Goal: Transaction & Acquisition: Purchase product/service

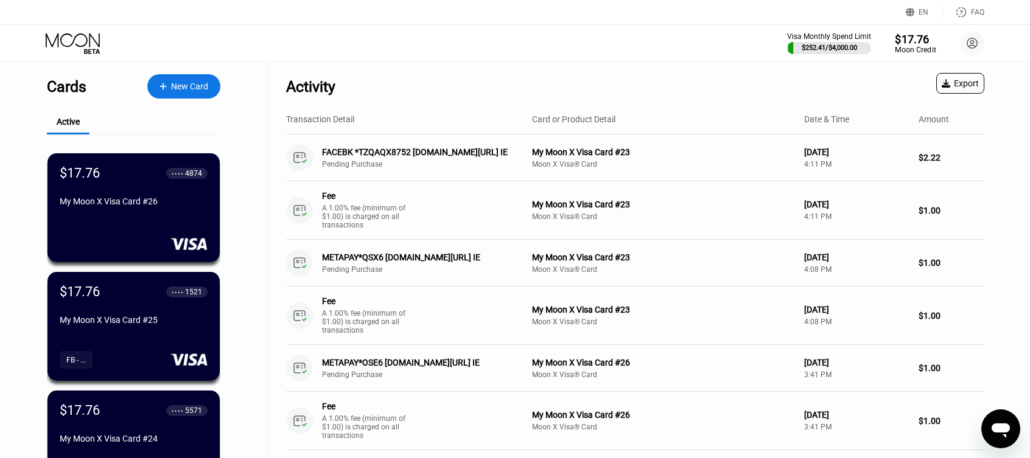
click at [906, 47] on div "Moon Credit" at bounding box center [915, 50] width 41 height 9
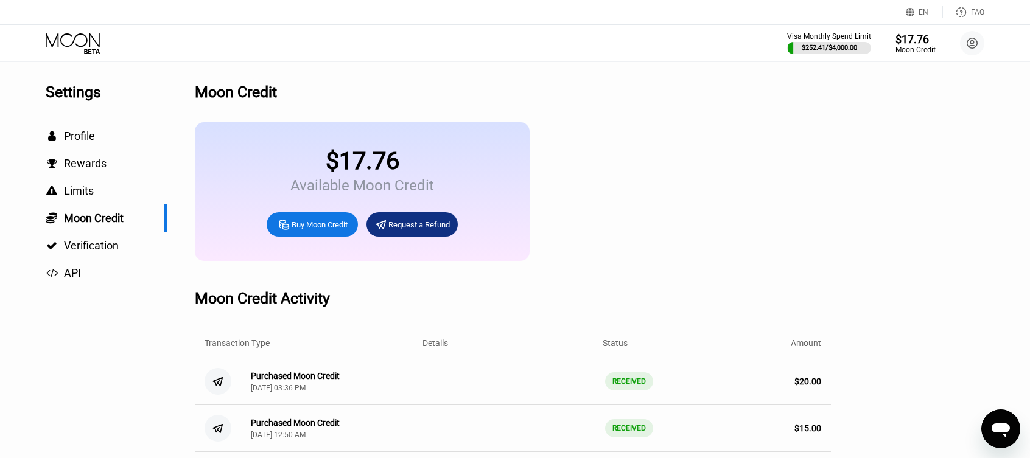
click at [327, 230] on div "Buy Moon Credit" at bounding box center [320, 225] width 56 height 10
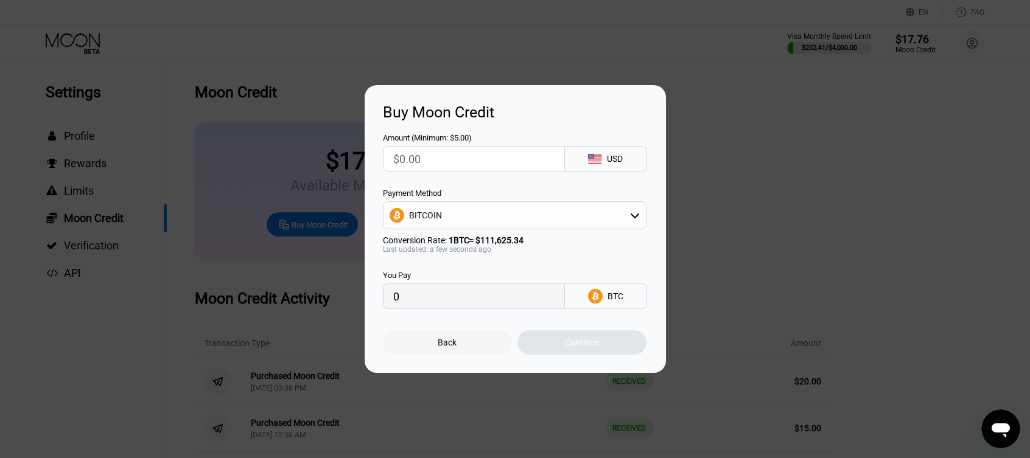
click at [452, 161] on input "text" at bounding box center [473, 159] width 161 height 24
type input "$20"
type input "0.00017918"
type input "$20"
click at [519, 217] on div "BITCOIN" at bounding box center [515, 215] width 262 height 24
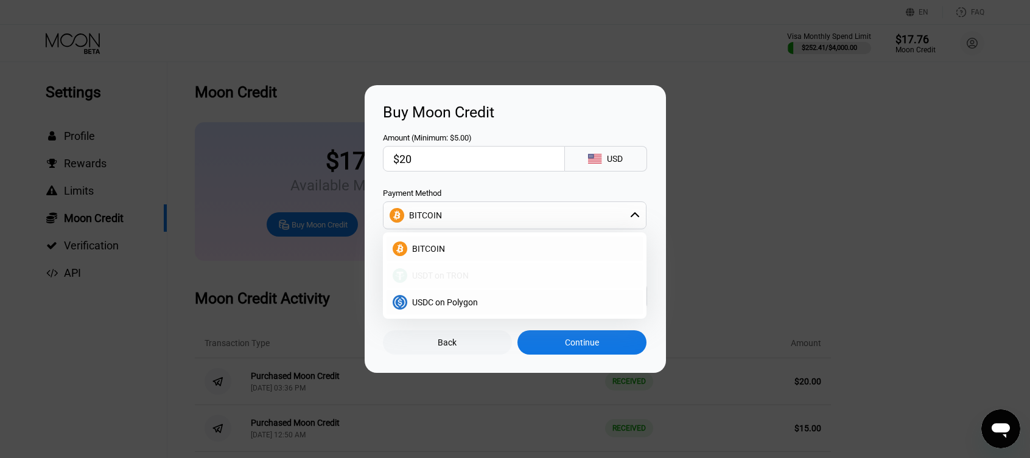
click at [468, 273] on span "USDT on TRON" at bounding box center [440, 276] width 57 height 10
type input "20.20"
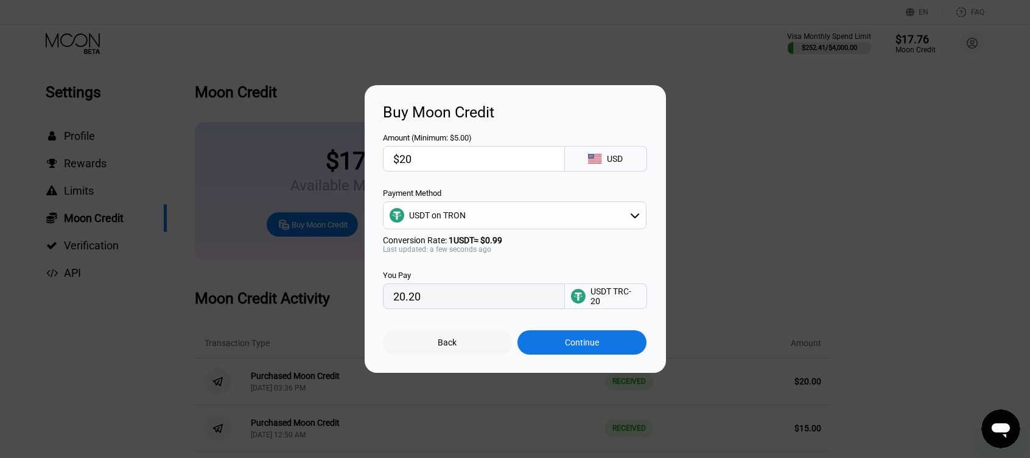
click at [576, 347] on div "Continue" at bounding box center [582, 343] width 34 height 10
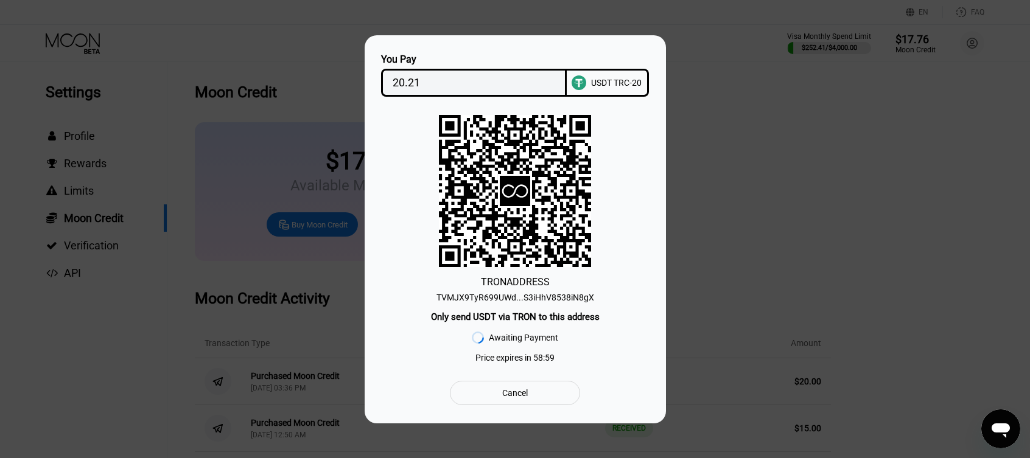
click at [518, 293] on div "TVMJX9TyR699UWd...S3iHhV8538iN8gX" at bounding box center [515, 298] width 158 height 10
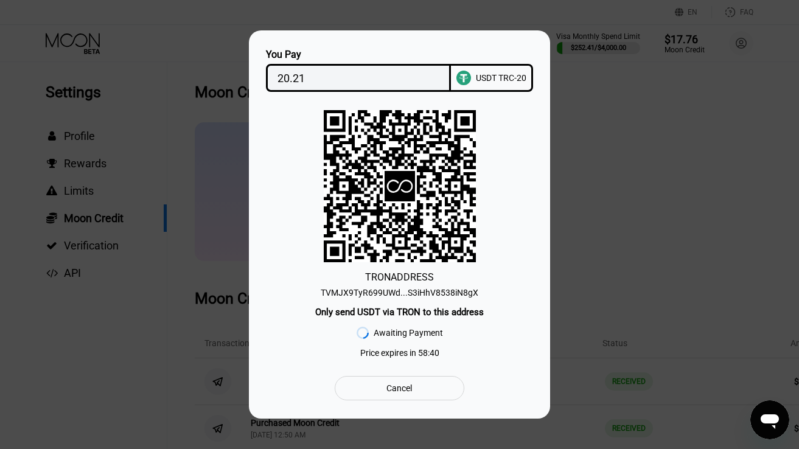
click at [378, 70] on input "20.21" at bounding box center [359, 78] width 163 height 24
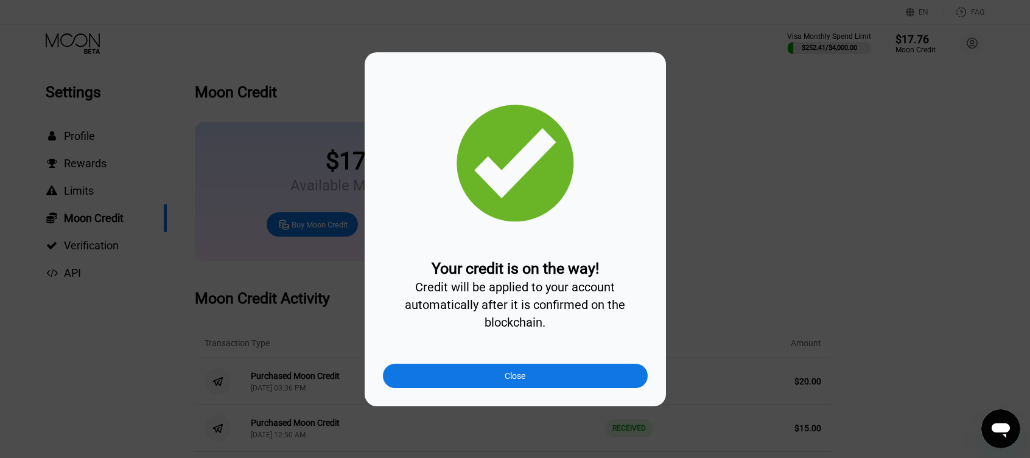
click at [550, 388] on div "Close" at bounding box center [515, 376] width 265 height 24
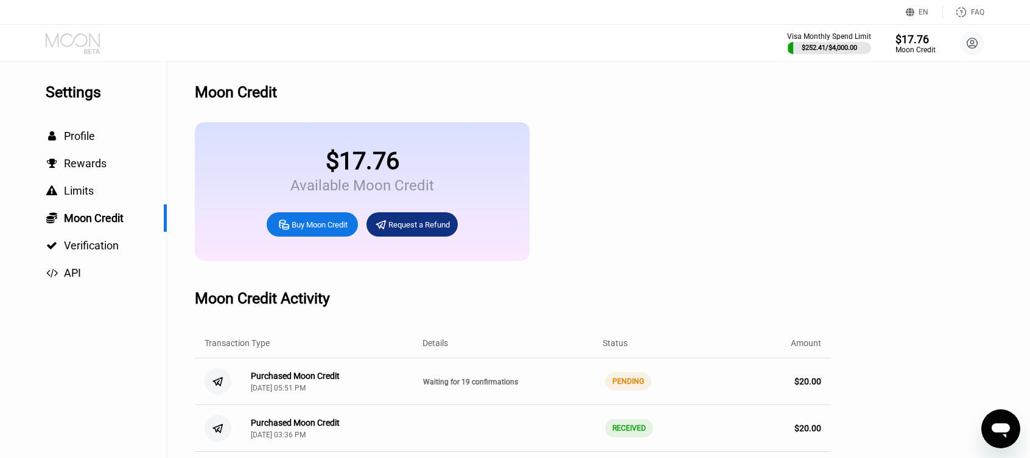
click at [82, 43] on icon at bounding box center [74, 43] width 57 height 21
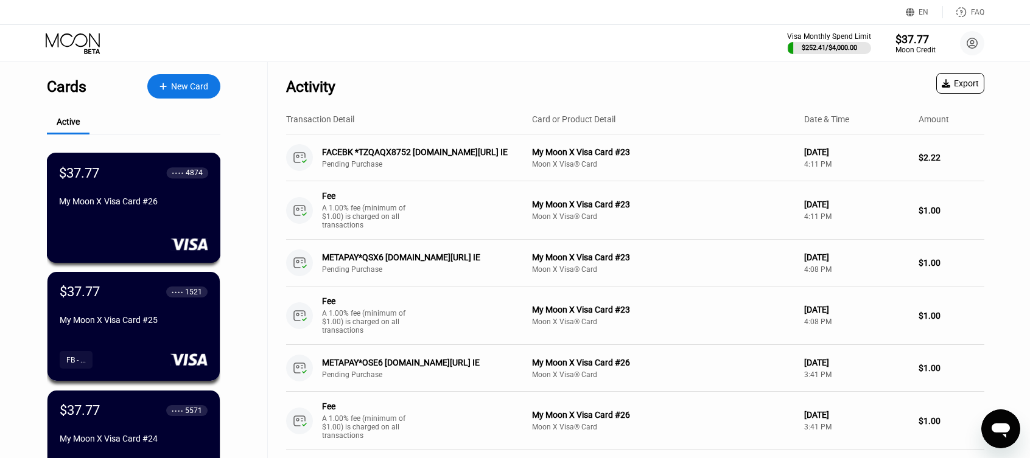
click at [179, 200] on div "$37.77 ● ● ● ● 4874 My Moon X Visa Card #26" at bounding box center [133, 188] width 149 height 46
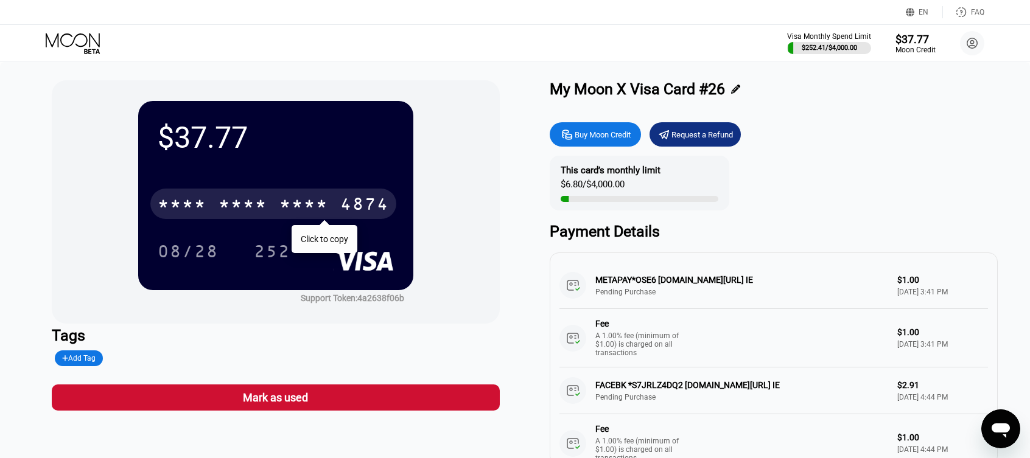
click at [348, 200] on div "4874" at bounding box center [364, 205] width 49 height 19
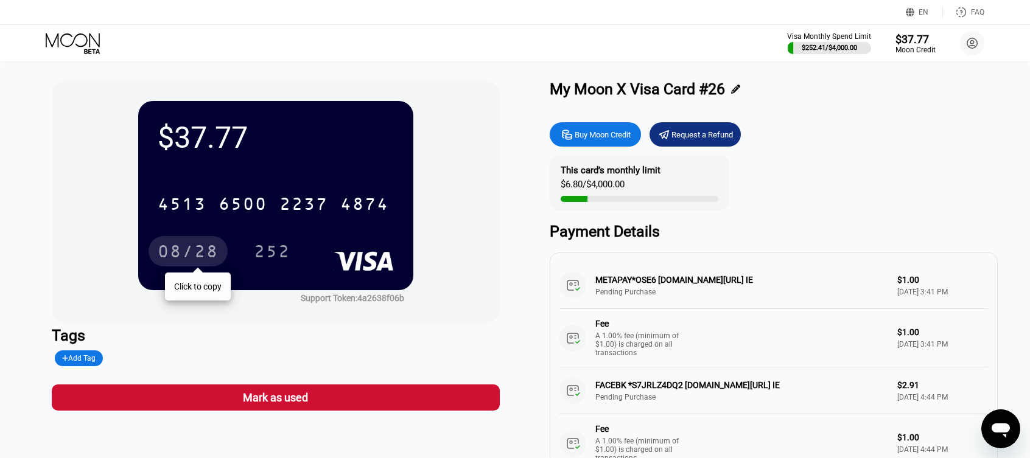
click at [188, 258] on div "08/28" at bounding box center [188, 252] width 61 height 19
click at [83, 46] on icon at bounding box center [73, 40] width 54 height 14
